Goal: Transaction & Acquisition: Purchase product/service

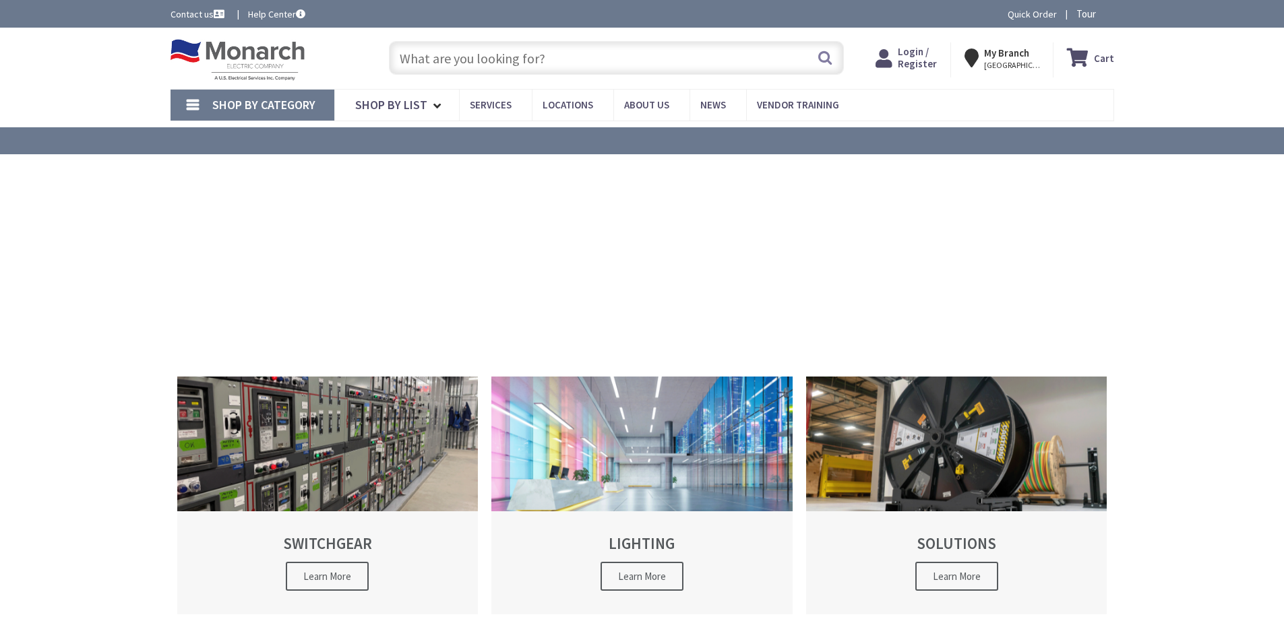
click at [584, 59] on input "text" at bounding box center [616, 58] width 455 height 34
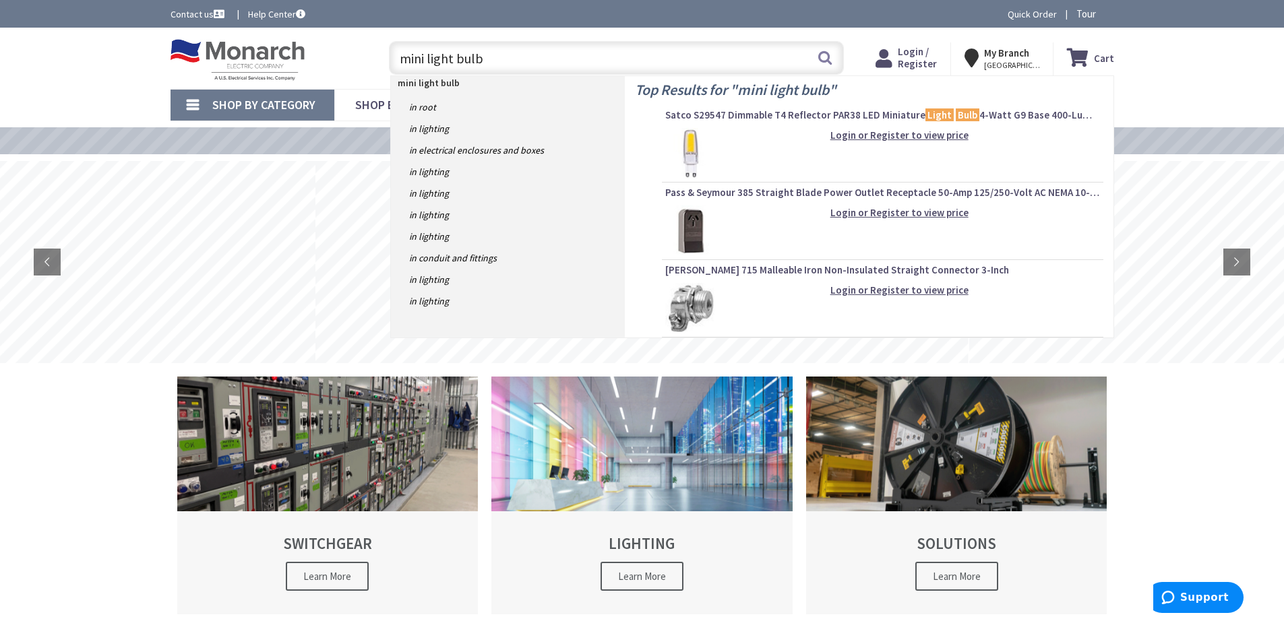
click at [401, 60] on input "mini light bulb" at bounding box center [616, 58] width 455 height 34
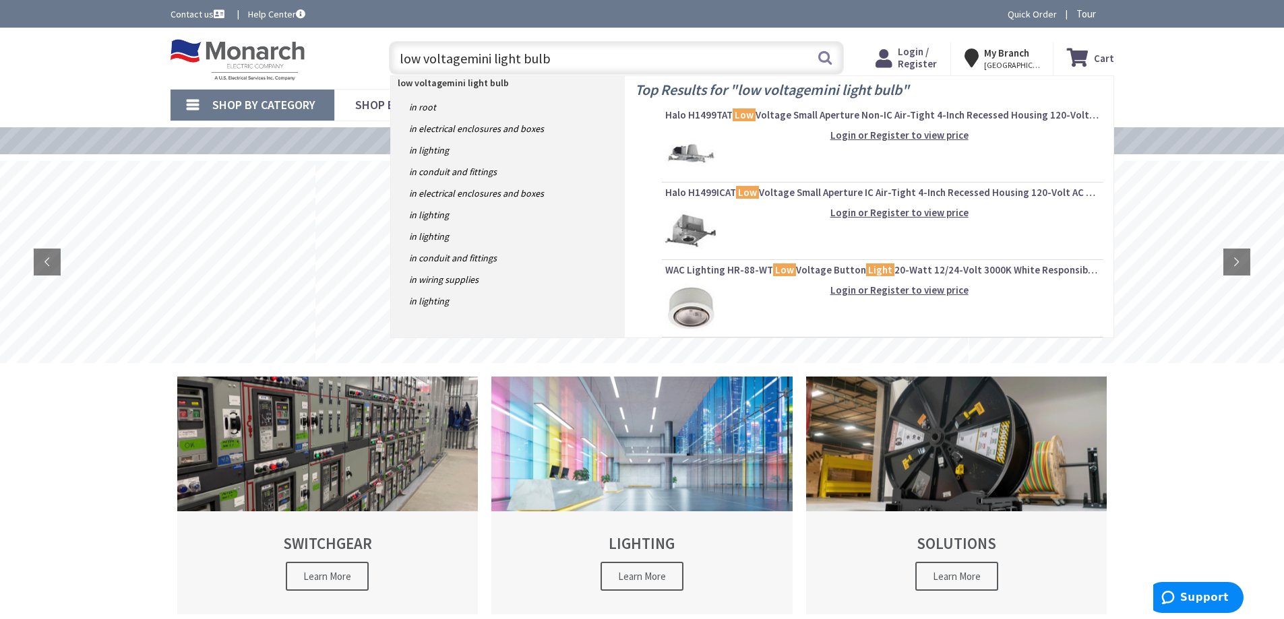
type input "low voltage mini light bulb"
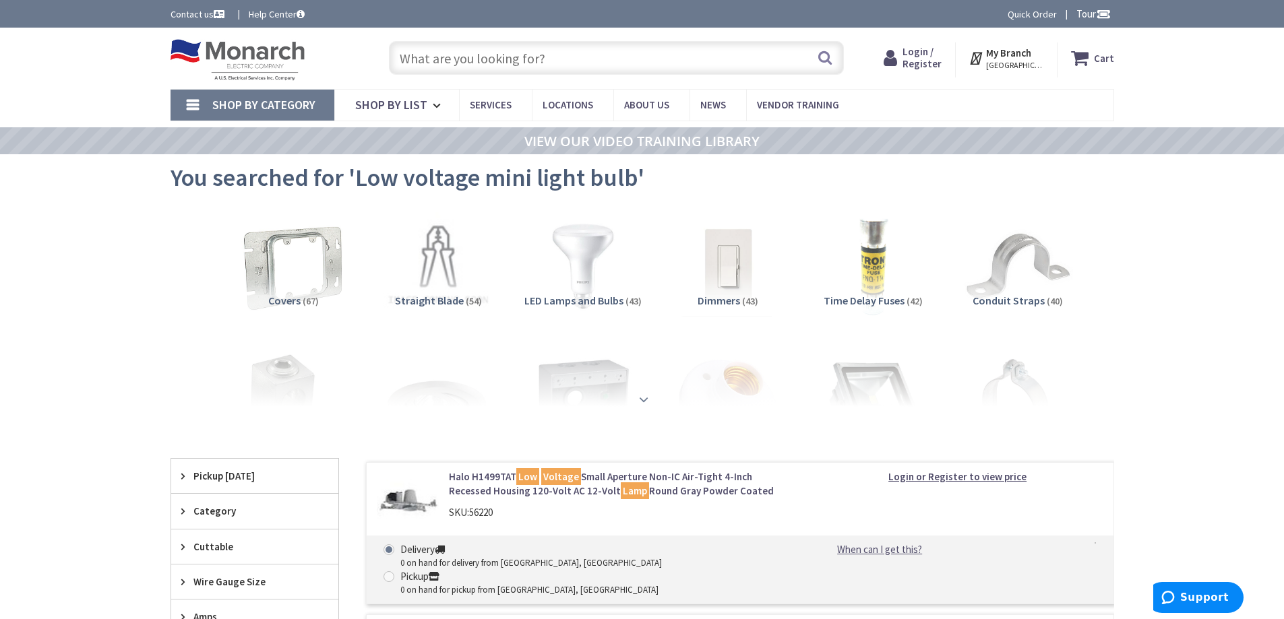
click at [639, 394] on strong at bounding box center [644, 399] width 16 height 15
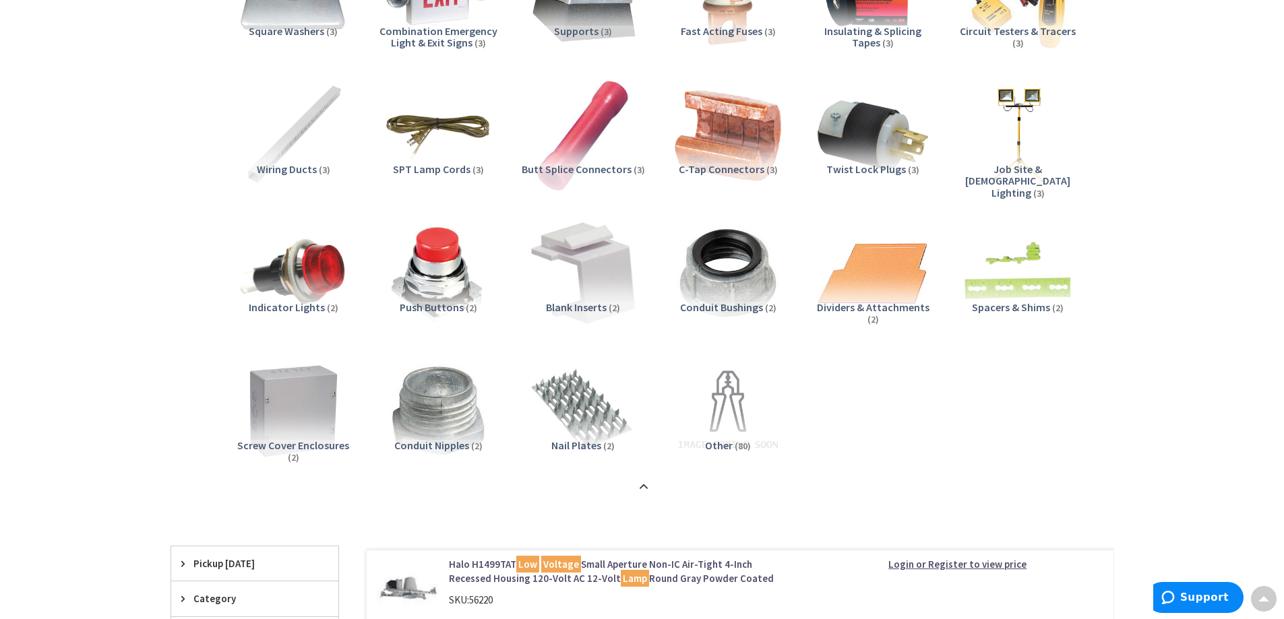
scroll to position [2067, 0]
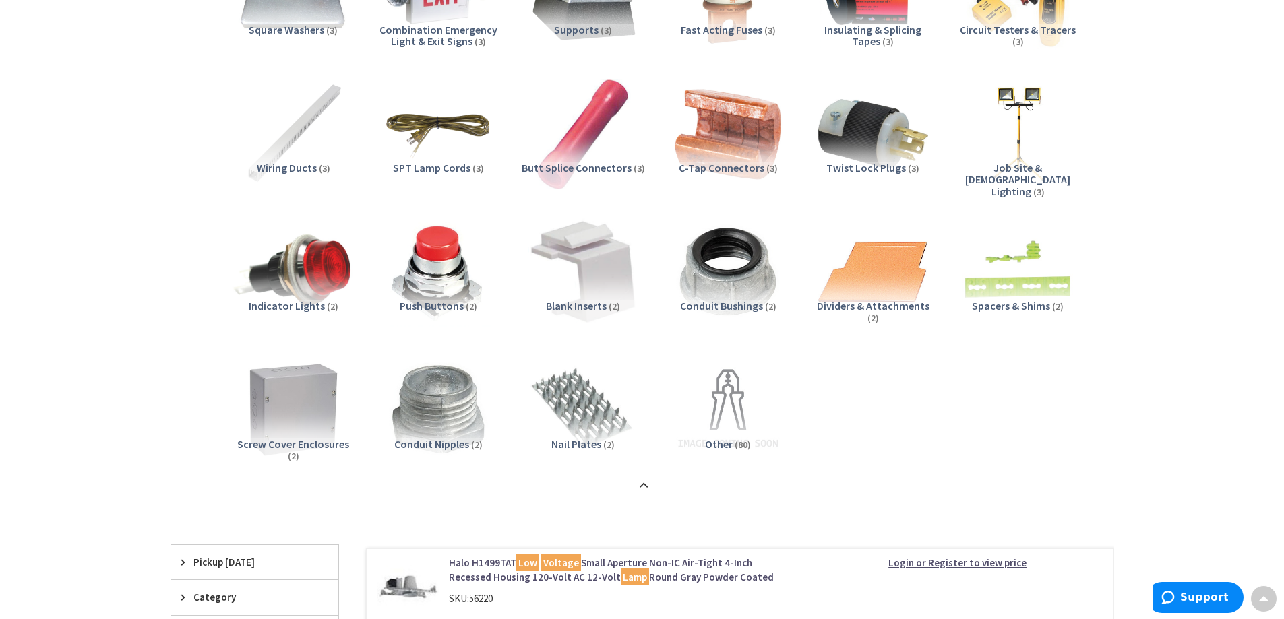
click at [269, 263] on img at bounding box center [293, 272] width 122 height 122
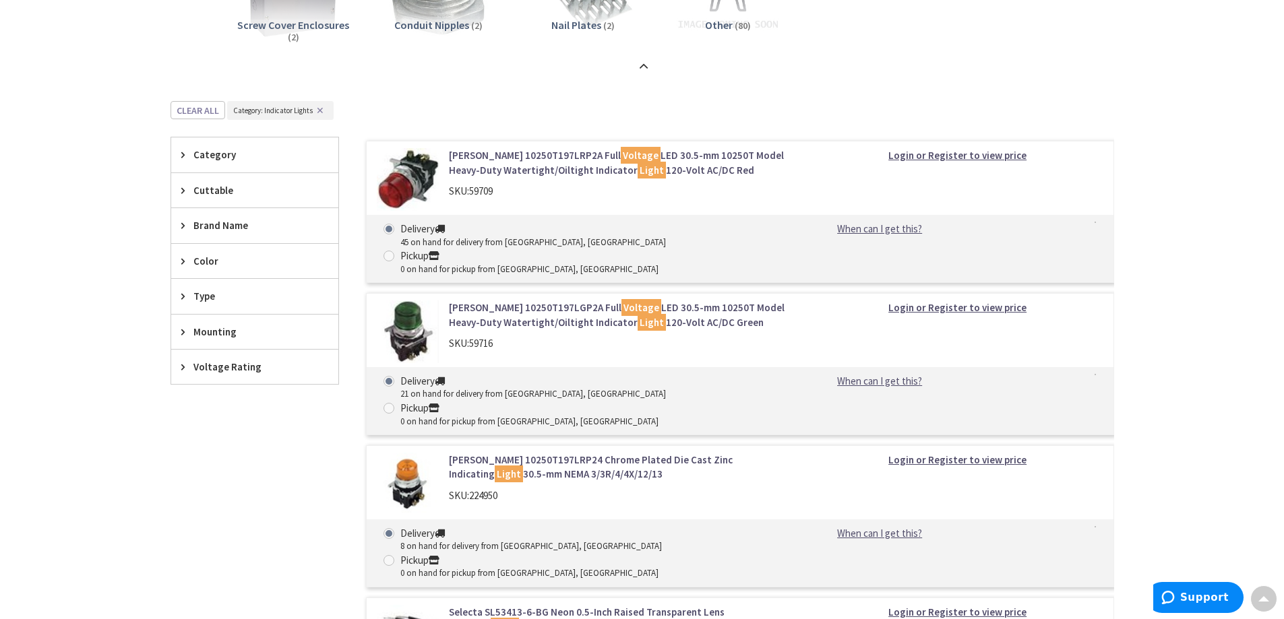
scroll to position [2384, 0]
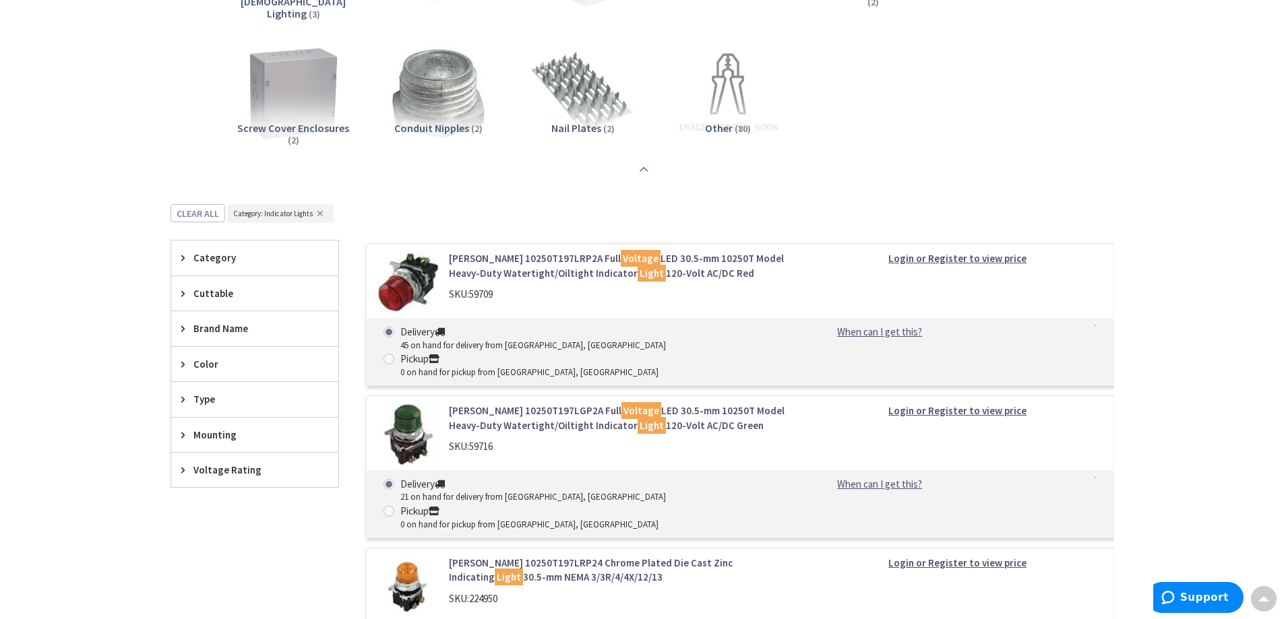
click at [641, 166] on strong at bounding box center [644, 169] width 16 height 15
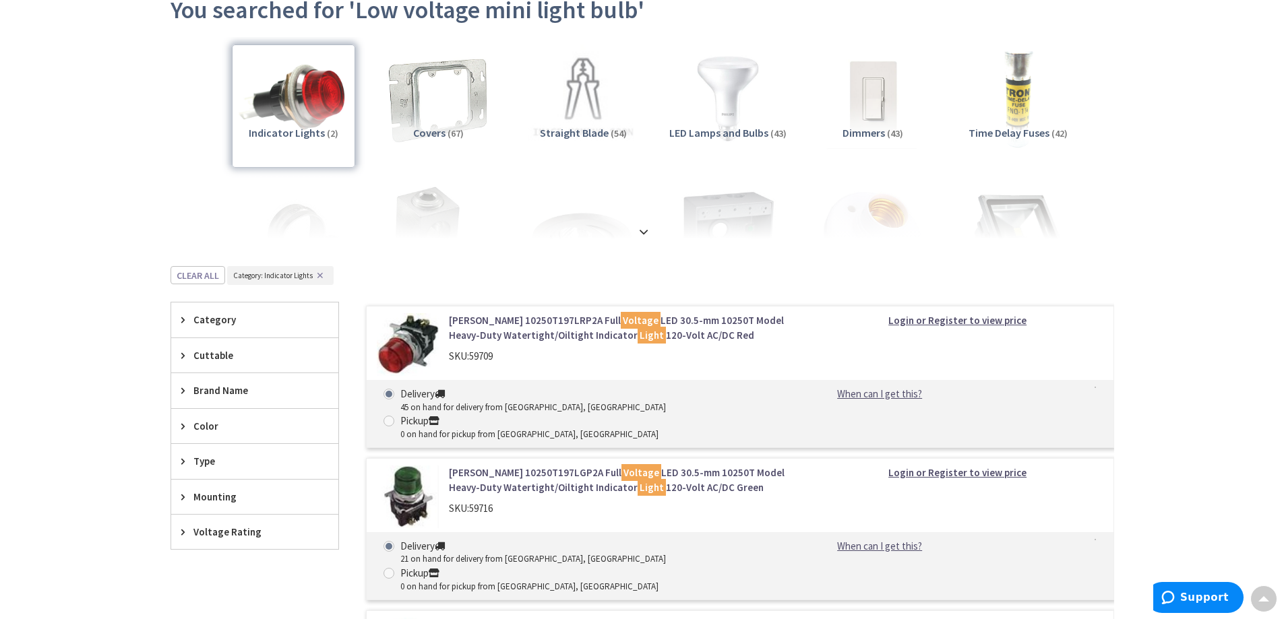
scroll to position [154, 0]
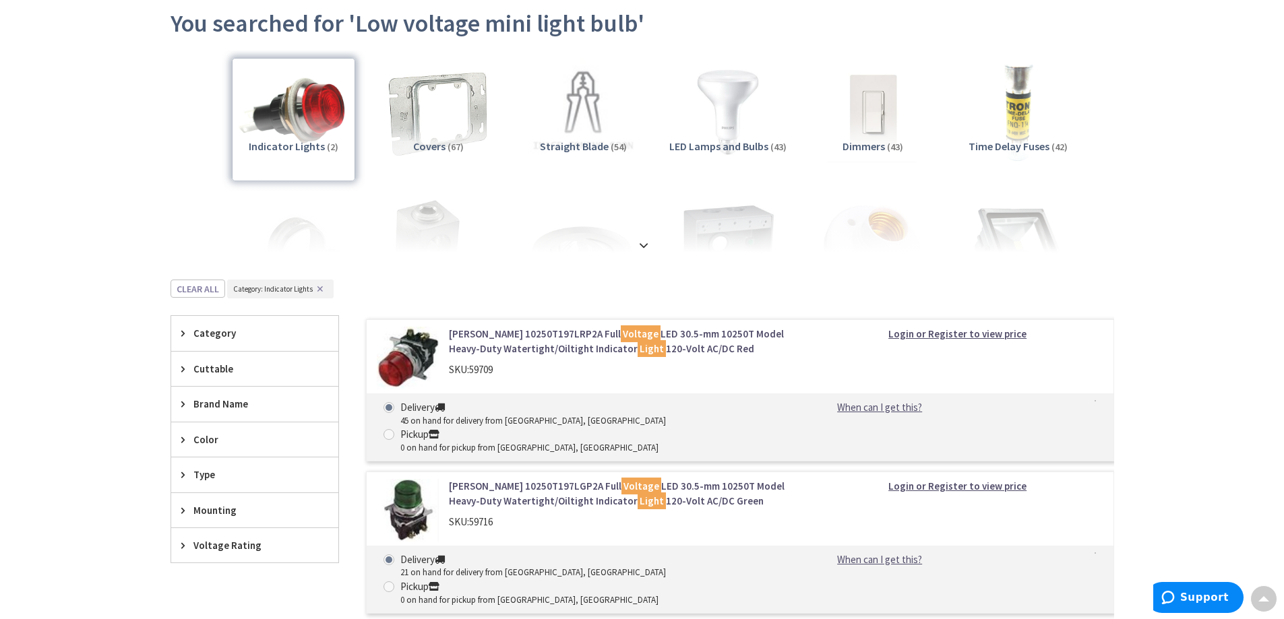
click at [213, 547] on span "Voltage Rating" at bounding box center [248, 546] width 110 height 14
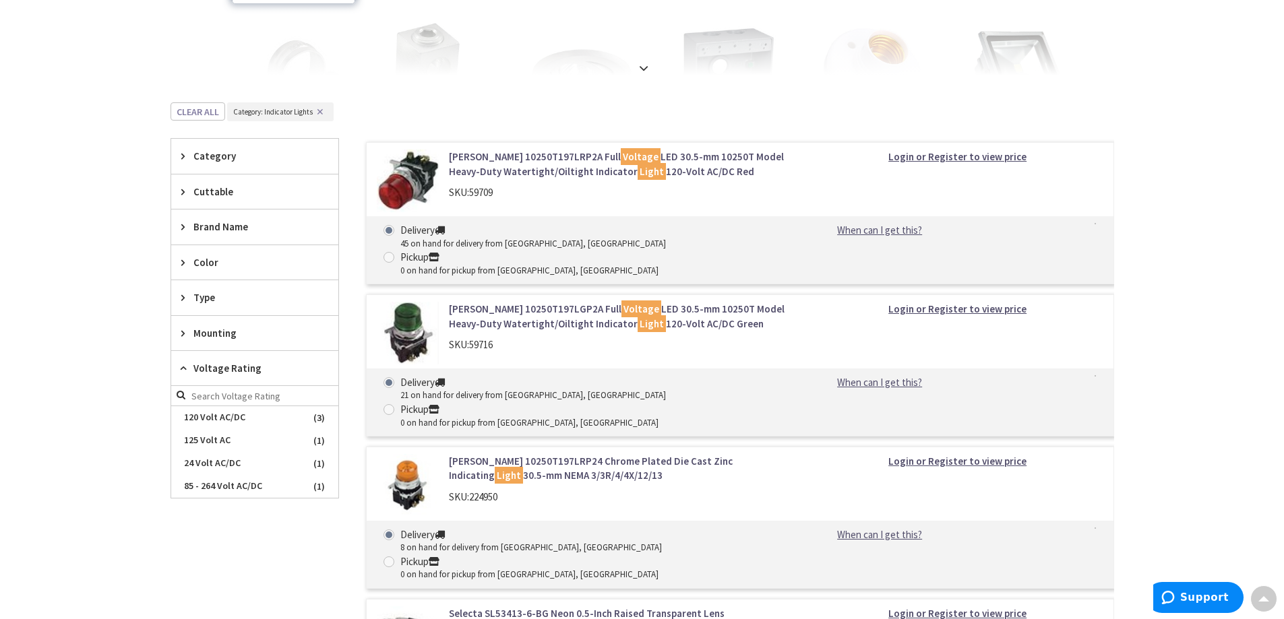
scroll to position [334, 0]
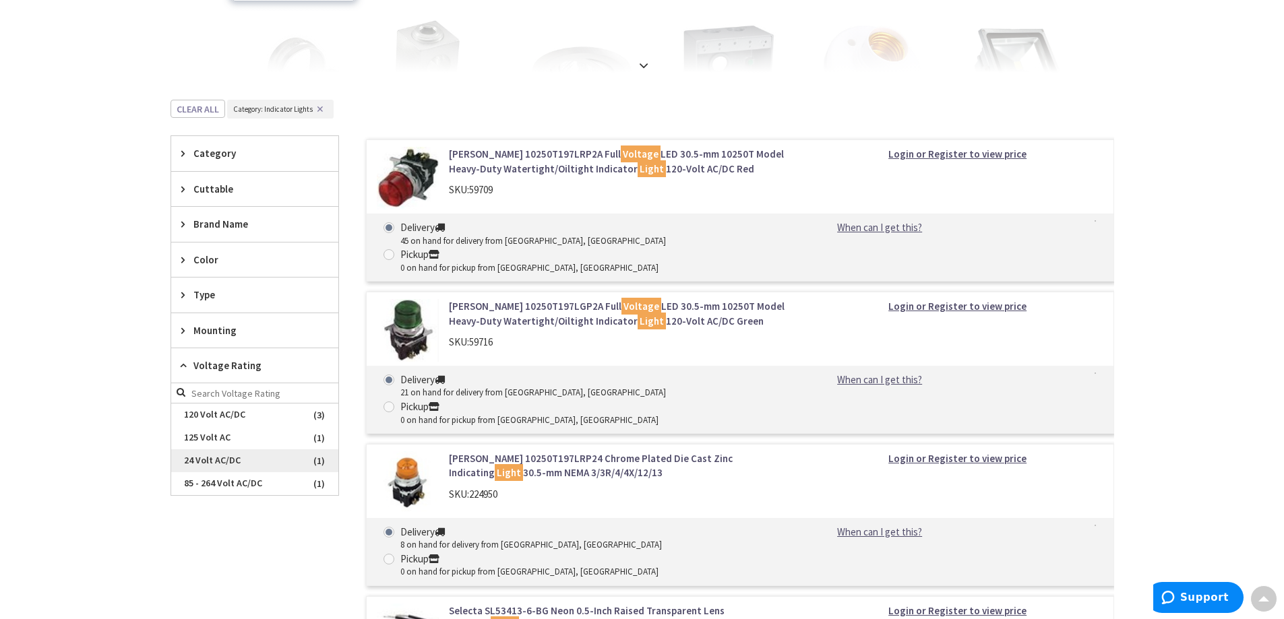
click at [224, 462] on span "24 Volt AC/DC" at bounding box center [254, 461] width 167 height 23
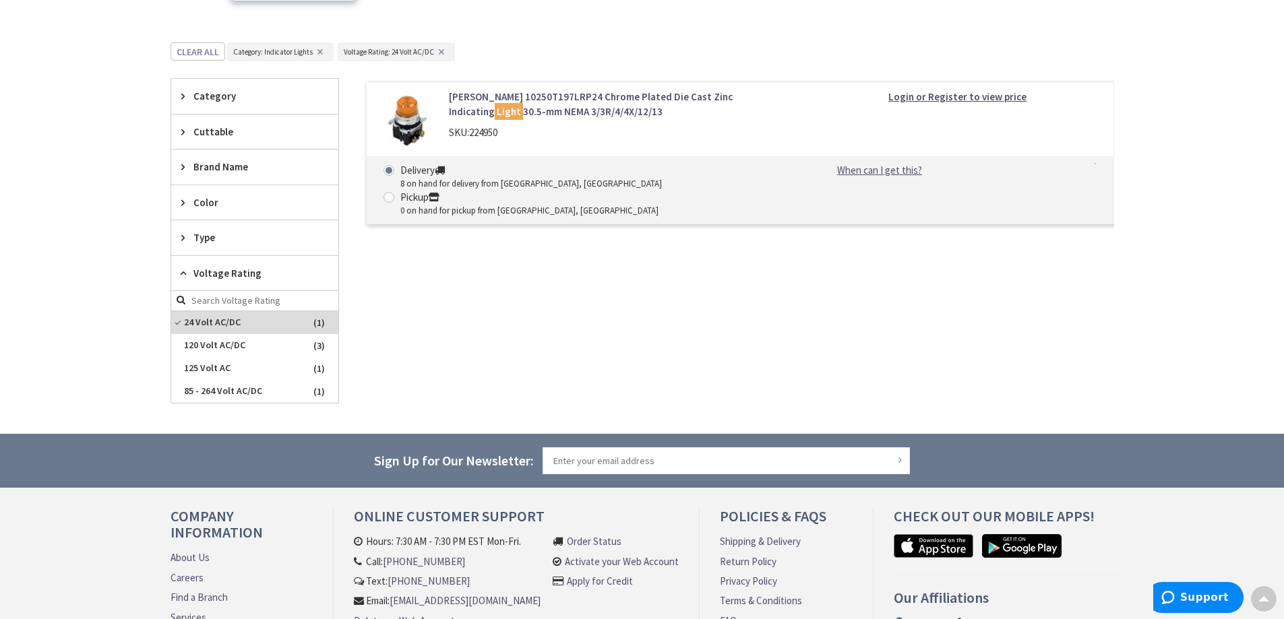
scroll to position [0, 0]
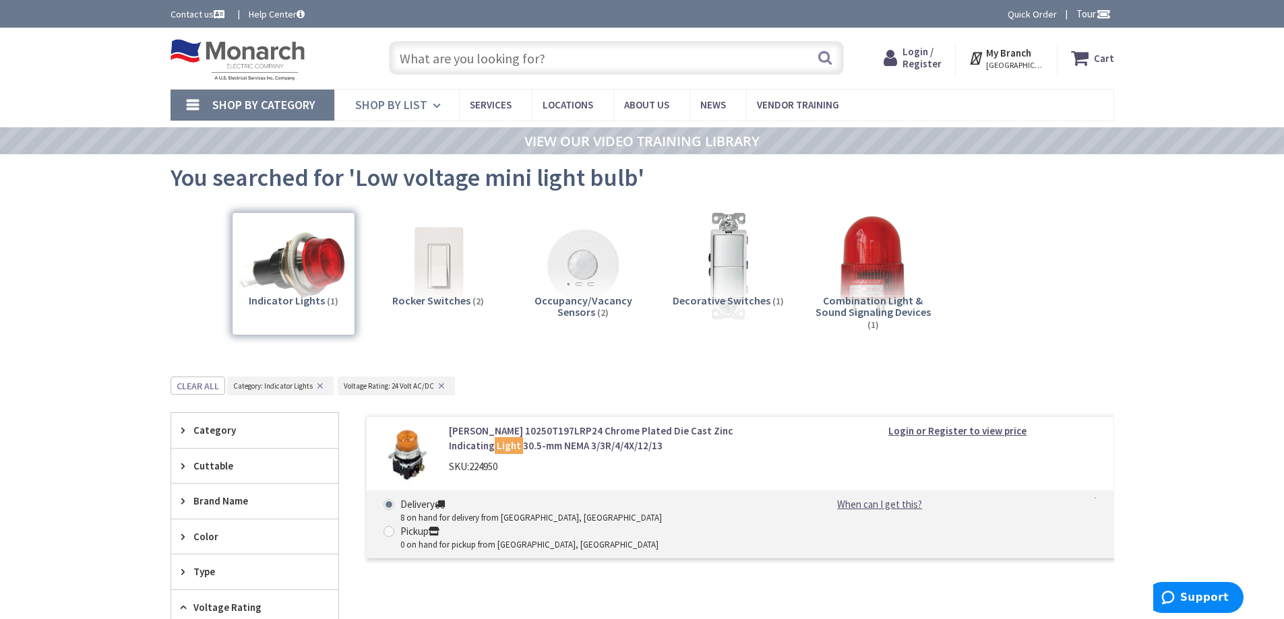
click at [433, 98] on icon at bounding box center [439, 106] width 13 height 30
click at [261, 95] on link "Shop By Category" at bounding box center [253, 105] width 164 height 31
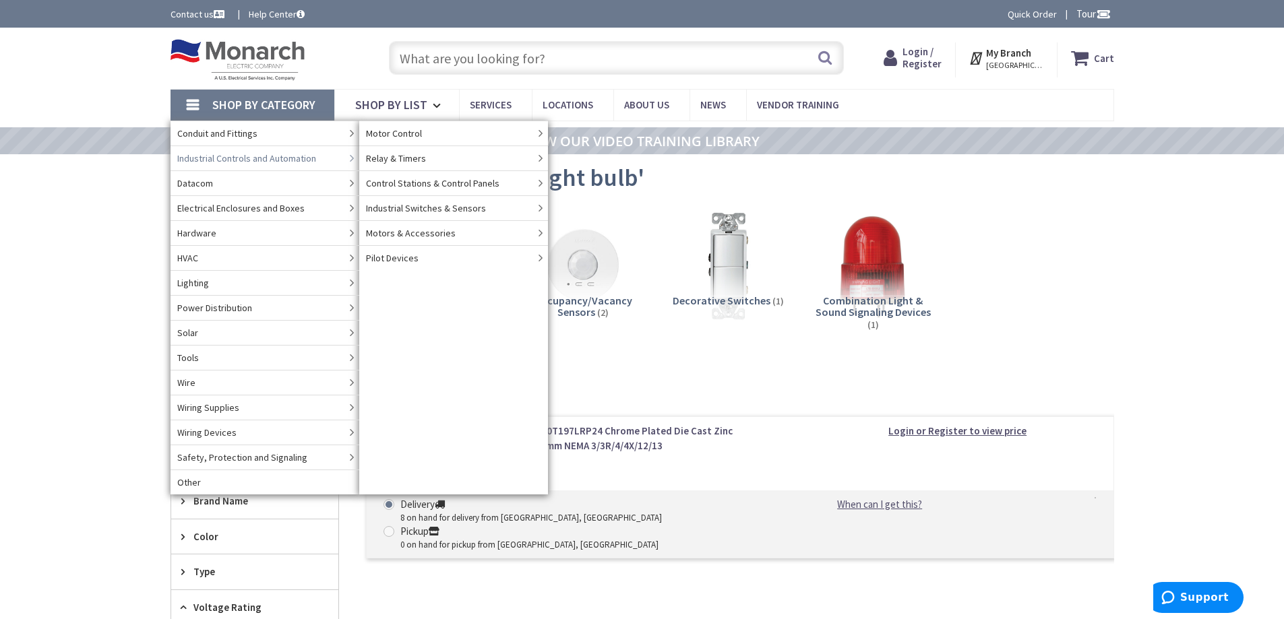
click at [210, 159] on span "Industrial Controls and Automation" at bounding box center [246, 158] width 139 height 13
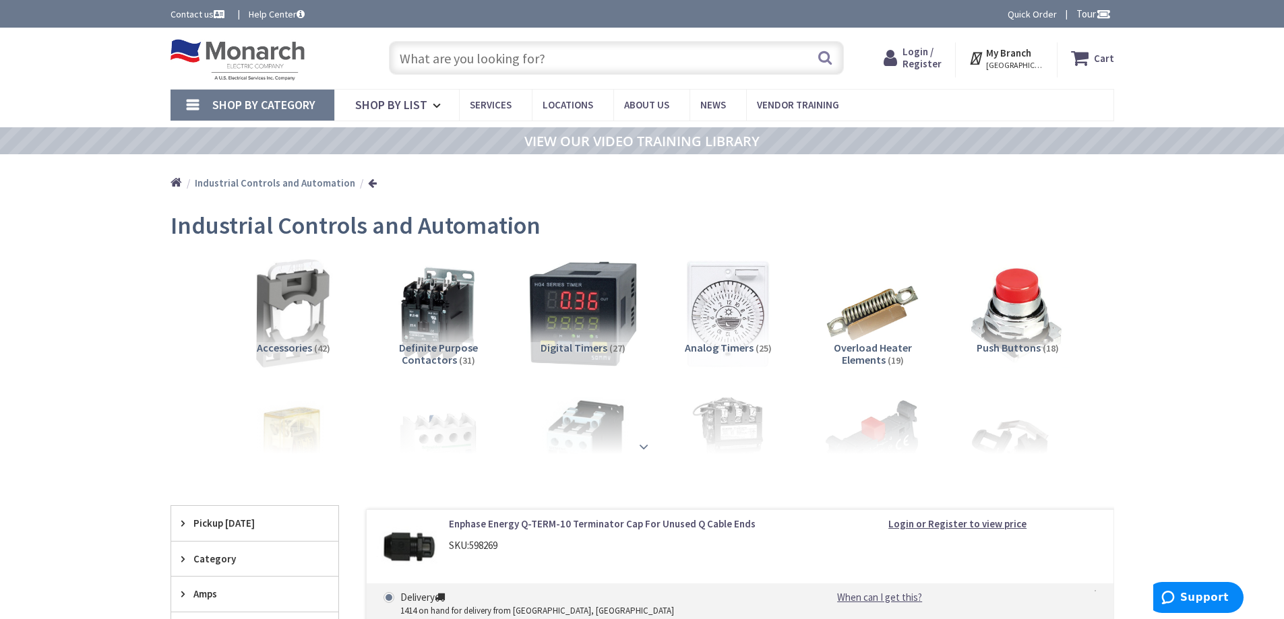
click at [646, 435] on div at bounding box center [642, 417] width 876 height 74
click at [640, 439] on strong at bounding box center [644, 446] width 16 height 15
